Goal: Task Accomplishment & Management: Use online tool/utility

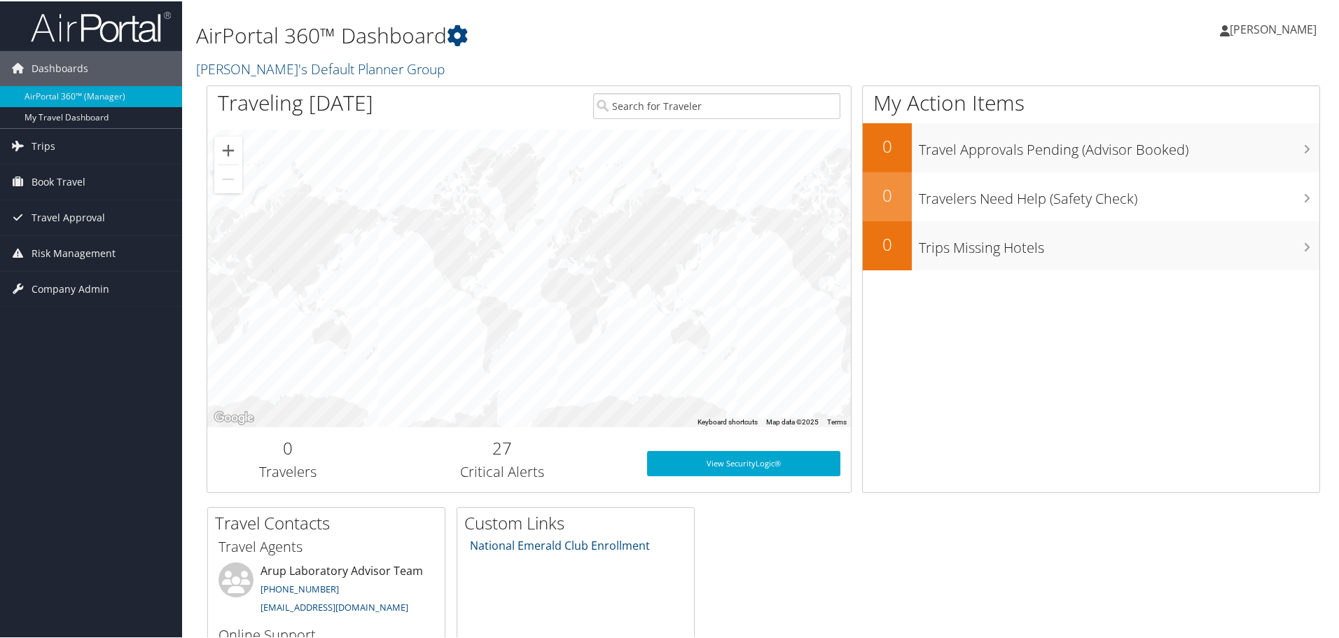
click at [1246, 22] on span "[PERSON_NAME]" at bounding box center [1273, 27] width 87 height 15
click at [1211, 68] on link "My Settings" at bounding box center [1235, 77] width 156 height 24
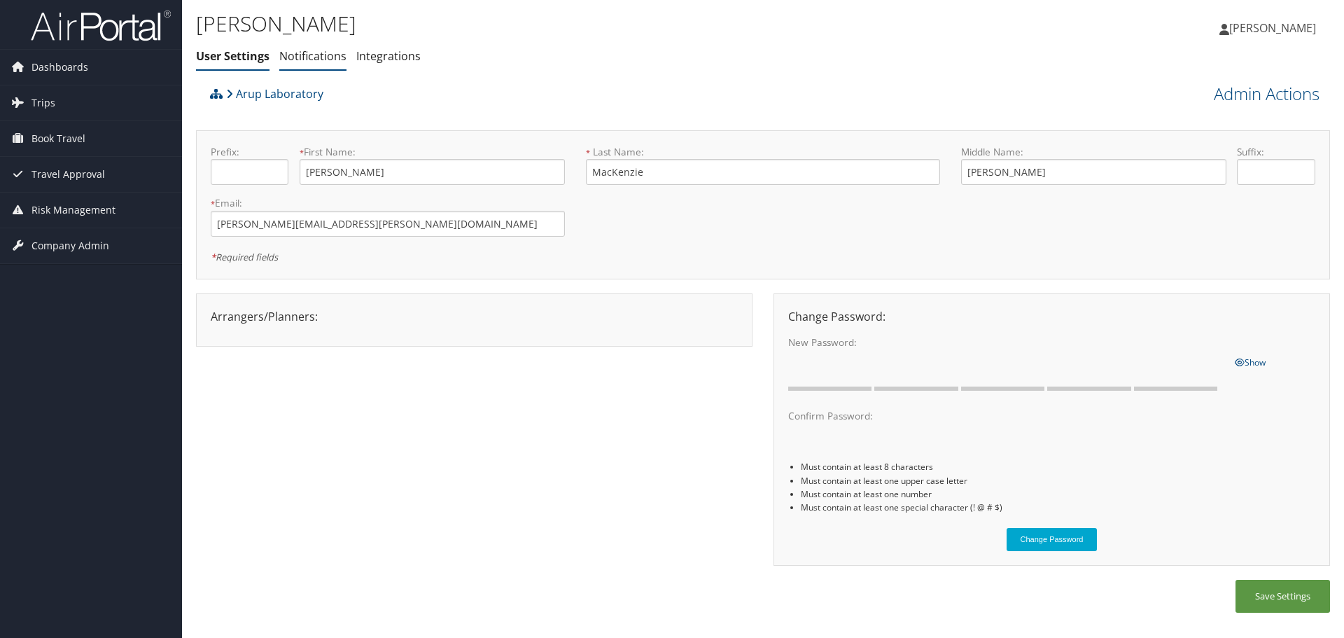
click at [307, 61] on link "Notifications" at bounding box center [312, 55] width 67 height 15
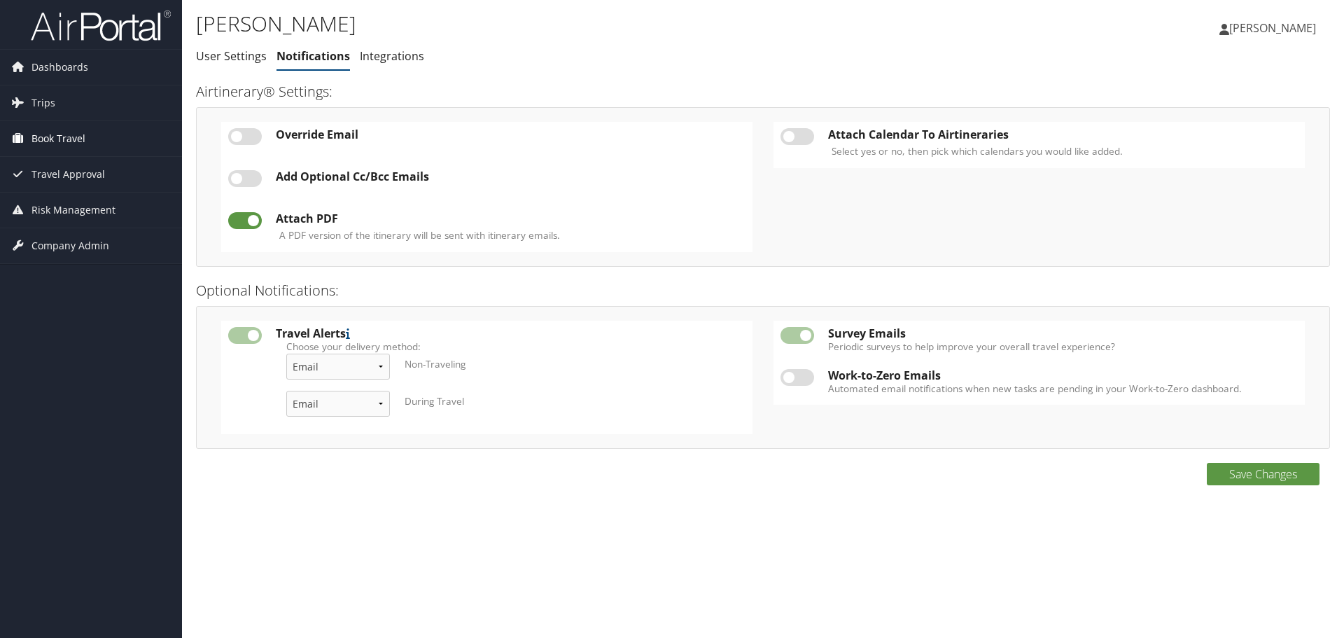
click at [69, 133] on span "Book Travel" at bounding box center [59, 138] width 54 height 35
click at [76, 160] on link "Agent Booking Request" at bounding box center [91, 166] width 182 height 21
click at [81, 145] on span "Book Travel" at bounding box center [59, 138] width 54 height 35
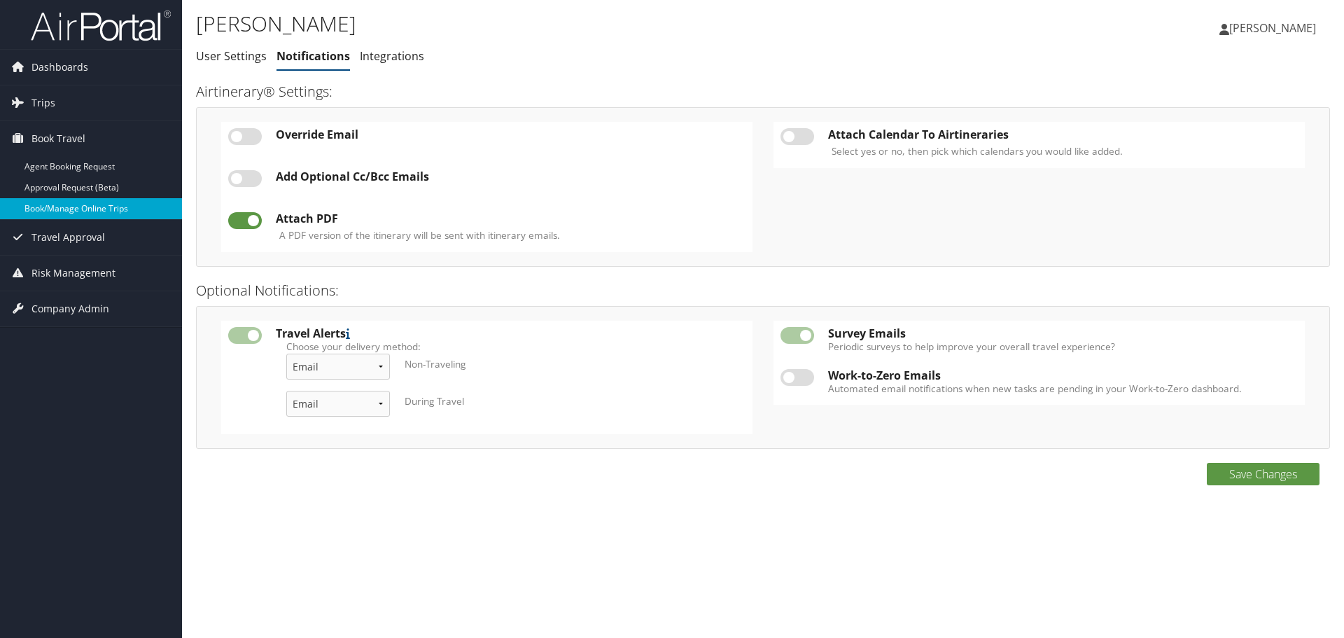
click at [70, 200] on link "Book/Manage Online Trips" at bounding box center [91, 208] width 182 height 21
